Goal: Task Accomplishment & Management: Manage account settings

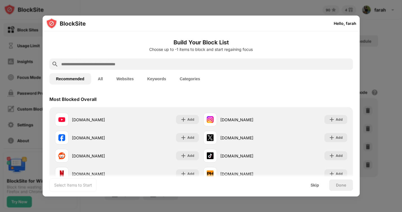
click at [156, 79] on button "Keywords" at bounding box center [157, 78] width 32 height 11
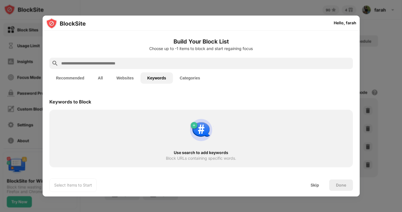
click at [104, 61] on input "text" at bounding box center [206, 63] width 290 height 7
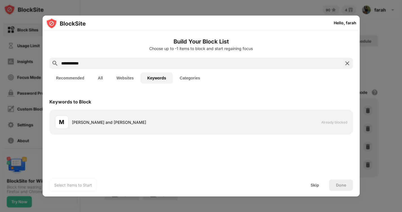
type input "**********"
click at [335, 97] on div "Keywords to Block" at bounding box center [201, 102] width 304 height 16
click at [347, 63] on img at bounding box center [347, 63] width 7 height 7
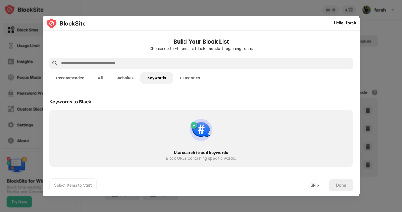
click at [311, 64] on input "text" at bounding box center [206, 63] width 290 height 7
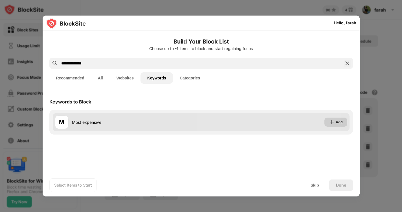
type input "**********"
click at [333, 122] on img at bounding box center [332, 122] width 6 height 6
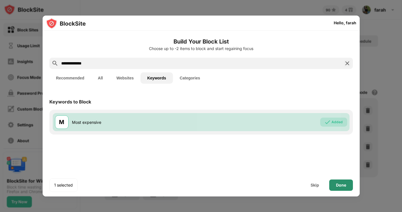
click at [335, 183] on div "Done" at bounding box center [342, 184] width 24 height 11
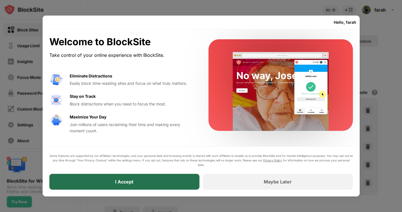
click at [160, 180] on div "I Accept" at bounding box center [124, 182] width 150 height 16
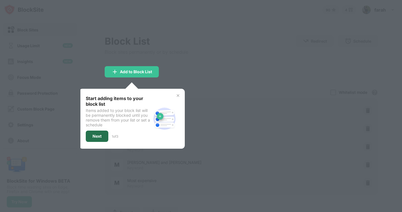
click at [99, 134] on div "Next" at bounding box center [97, 136] width 9 height 5
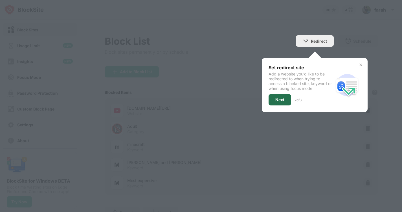
click at [277, 101] on div "Next" at bounding box center [280, 99] width 9 height 5
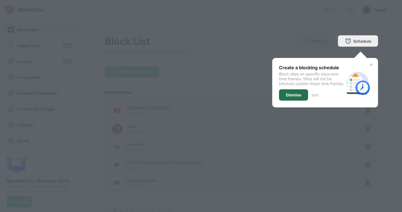
click at [286, 97] on div "Dismiss" at bounding box center [294, 95] width 16 height 5
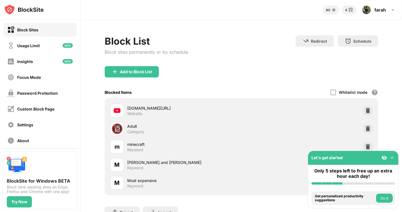
click at [392, 158] on img at bounding box center [393, 158] width 6 height 6
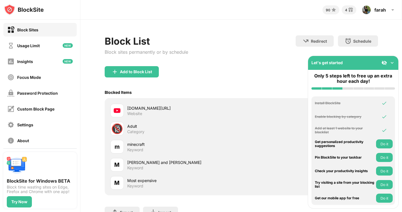
click at [382, 64] on img at bounding box center [385, 63] width 6 height 6
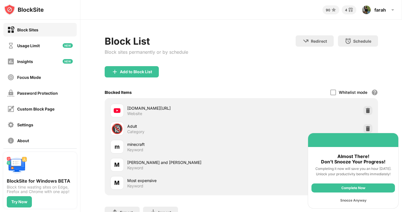
click at [366, 199] on div "Snooze Anyway" at bounding box center [354, 200] width 84 height 9
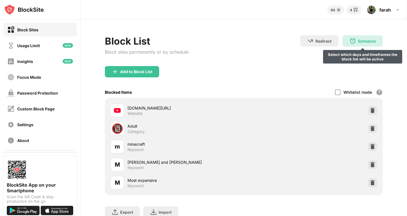
click at [357, 43] on div "Schedule" at bounding box center [366, 41] width 18 height 5
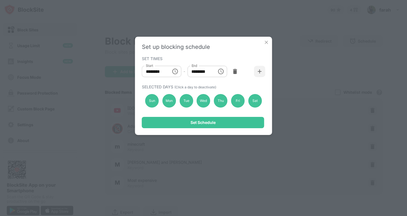
click at [221, 72] on icon "Choose time, selected time is 1:00 PM" at bounding box center [220, 71] width 7 height 7
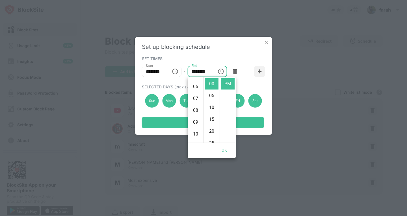
scroll to position [80, 0]
click at [197, 134] on li "11" at bounding box center [196, 134] width 14 height 11
type input "********"
click at [226, 150] on button "OK" at bounding box center [224, 150] width 18 height 10
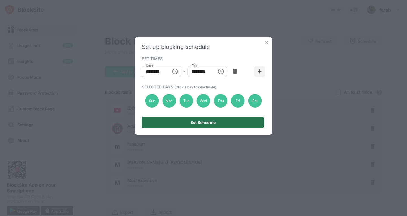
click at [212, 124] on div "Set Schedule" at bounding box center [202, 122] width 25 height 5
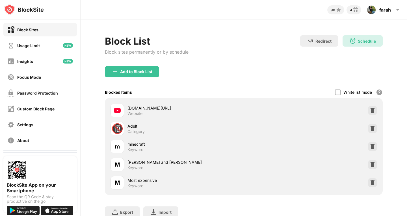
click at [141, 143] on div "minecraft" at bounding box center [185, 144] width 116 height 6
click at [126, 68] on div "Add to Block List" at bounding box center [132, 71] width 54 height 11
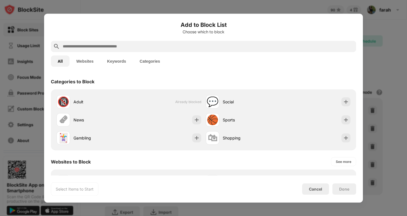
click at [117, 61] on button "Keywords" at bounding box center [116, 60] width 32 height 11
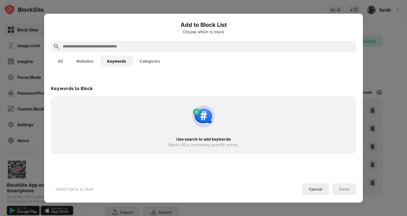
click at [132, 112] on div "Use search to add keywords Block URLs containing specific words." at bounding box center [203, 124] width 298 height 51
click at [150, 45] on input "text" at bounding box center [207, 46] width 291 height 7
click at [119, 46] on input "text" at bounding box center [207, 46] width 291 height 7
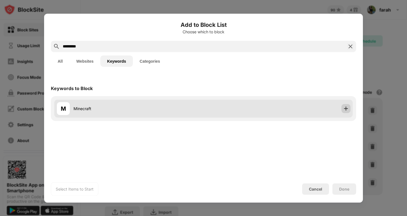
type input "*********"
click at [346, 109] on img at bounding box center [346, 109] width 6 height 6
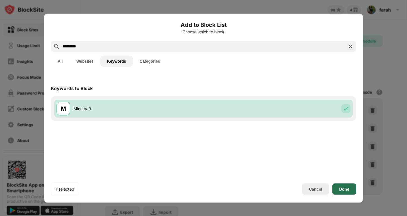
click at [336, 189] on div "Done" at bounding box center [344, 188] width 24 height 11
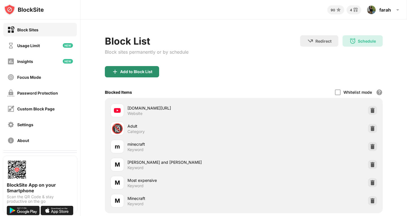
click at [149, 71] on div "Add to Block List" at bounding box center [136, 71] width 32 height 5
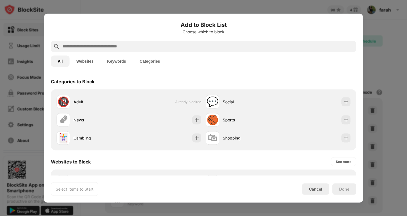
click at [147, 62] on button "Categories" at bounding box center [150, 60] width 34 height 11
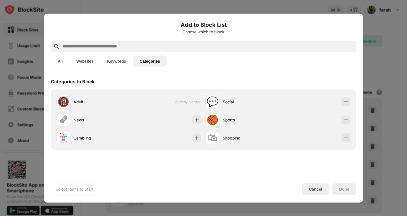
click at [81, 63] on button "Websites" at bounding box center [84, 60] width 31 height 11
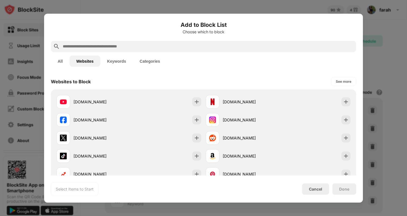
click at [60, 61] on button "All" at bounding box center [60, 60] width 19 height 11
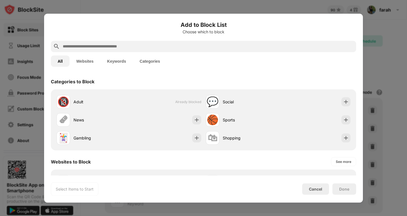
click at [82, 63] on button "Websites" at bounding box center [84, 60] width 31 height 11
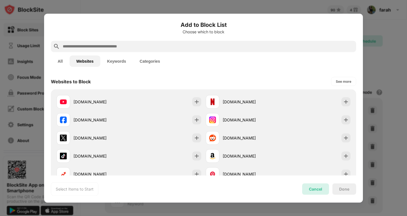
click at [320, 193] on div "Cancel" at bounding box center [315, 188] width 27 height 11
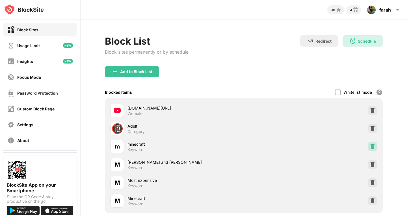
click at [369, 147] on img at bounding box center [372, 147] width 6 height 6
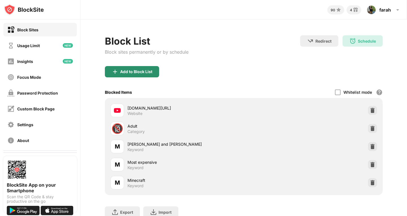
click at [125, 75] on div "Add to Block List" at bounding box center [132, 71] width 54 height 11
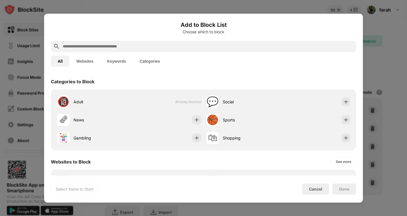
click at [118, 60] on button "Keywords" at bounding box center [116, 60] width 32 height 11
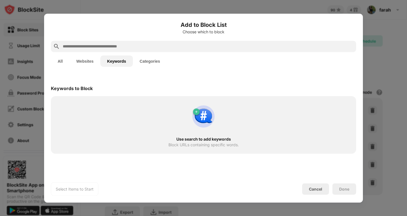
click at [112, 46] on input "text" at bounding box center [207, 46] width 291 height 7
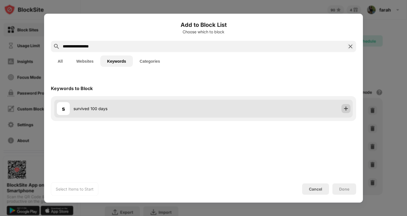
type input "**********"
click at [346, 108] on img at bounding box center [346, 109] width 6 height 6
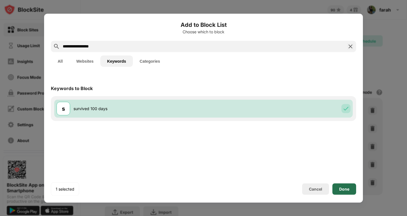
click at [344, 188] on div "Done" at bounding box center [344, 189] width 10 height 5
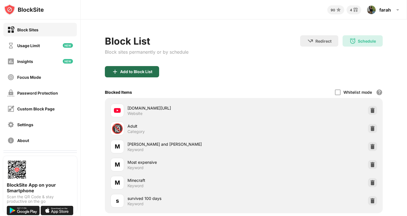
click at [149, 74] on div "Add to Block List" at bounding box center [136, 71] width 32 height 5
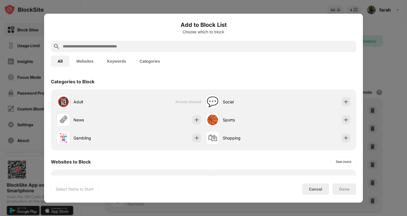
click at [116, 49] on input "text" at bounding box center [207, 46] width 291 height 7
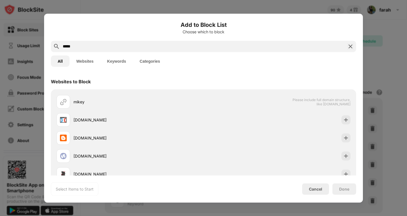
type input "*****"
click at [109, 59] on button "Keywords" at bounding box center [116, 60] width 32 height 11
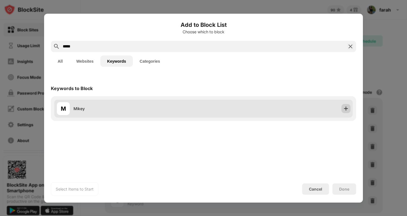
click at [347, 107] on img at bounding box center [346, 109] width 6 height 6
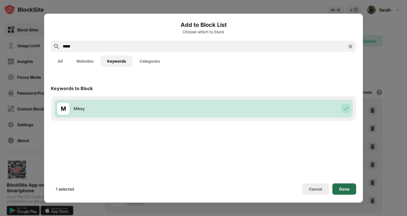
click at [342, 192] on div "Done" at bounding box center [344, 188] width 24 height 11
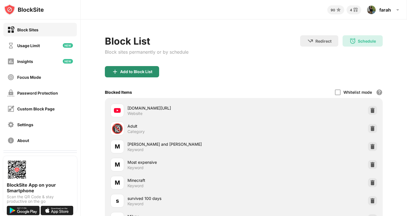
click at [138, 70] on div "Add to Block List" at bounding box center [136, 71] width 32 height 5
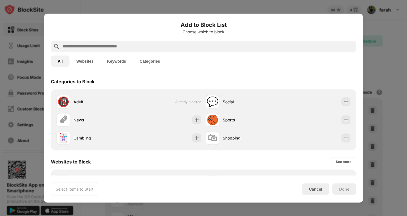
click at [104, 46] on input "text" at bounding box center [207, 46] width 291 height 7
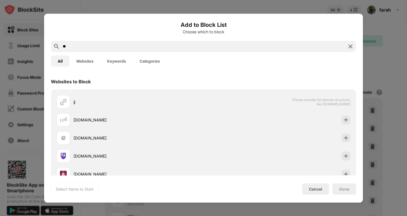
type input "**"
click at [116, 61] on button "Keywords" at bounding box center [116, 60] width 32 height 11
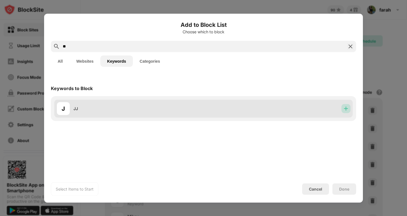
click at [349, 108] on div at bounding box center [345, 108] width 9 height 9
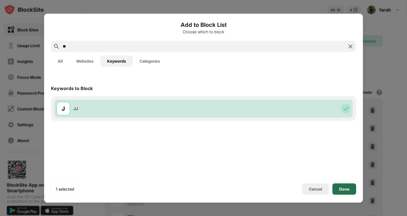
click at [347, 190] on div "Done" at bounding box center [344, 189] width 10 height 5
